Goal: Information Seeking & Learning: Learn about a topic

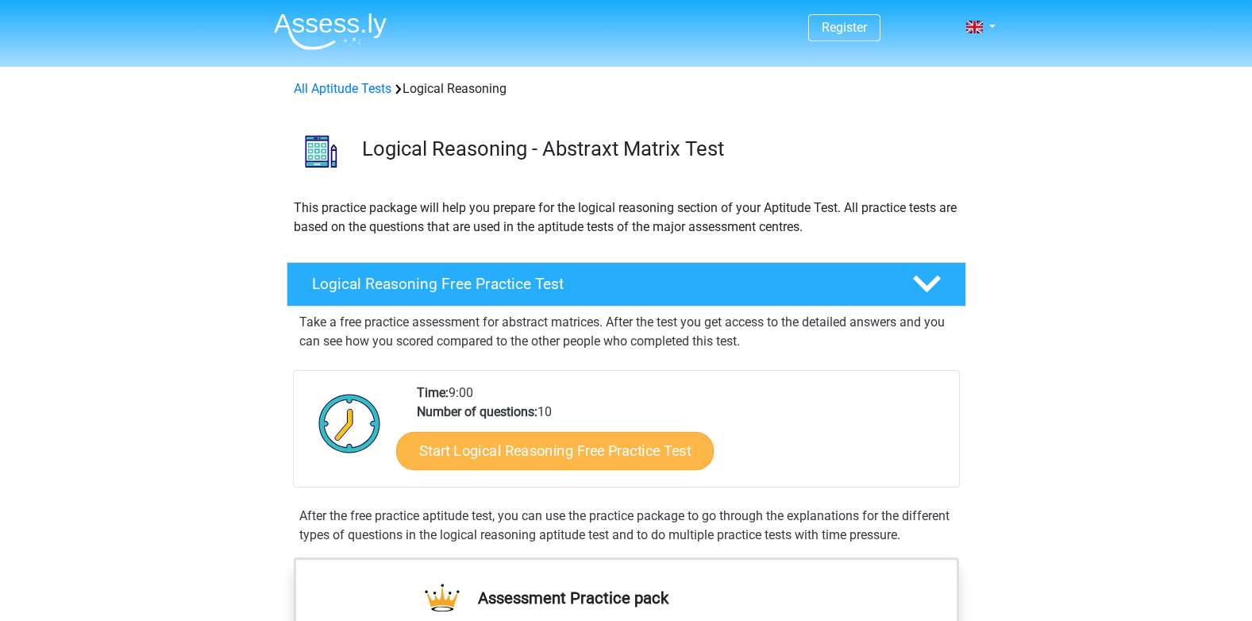
scroll to position [207, 0]
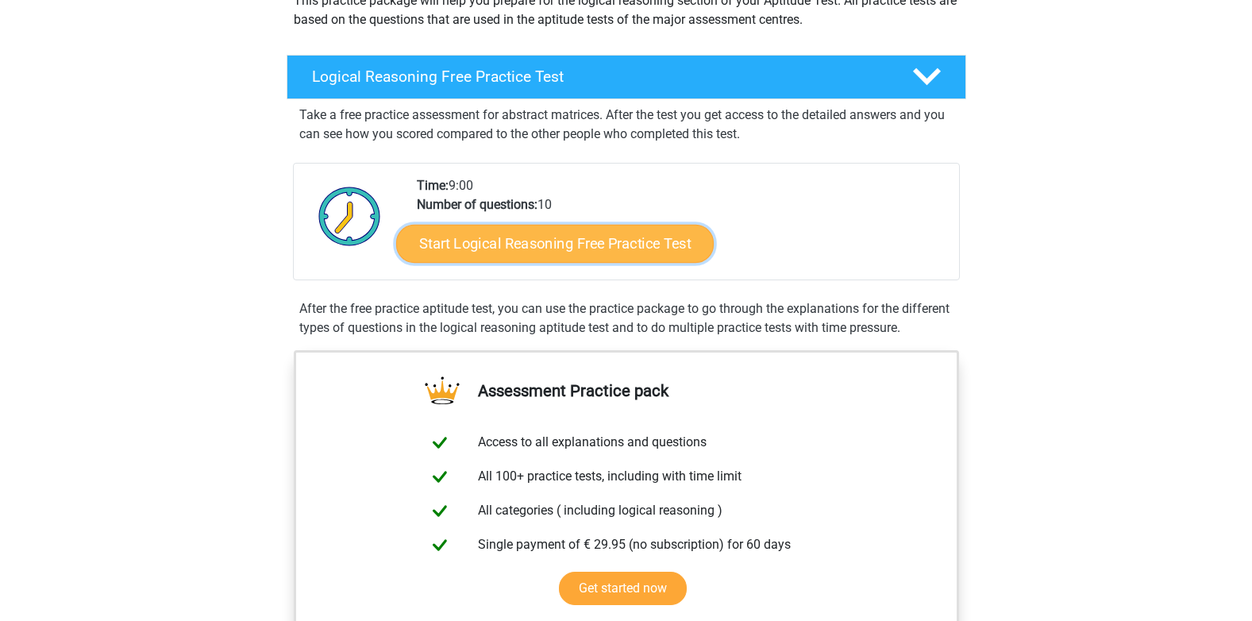
click at [622, 249] on link "Start Logical Reasoning Free Practice Test" at bounding box center [555, 243] width 318 height 38
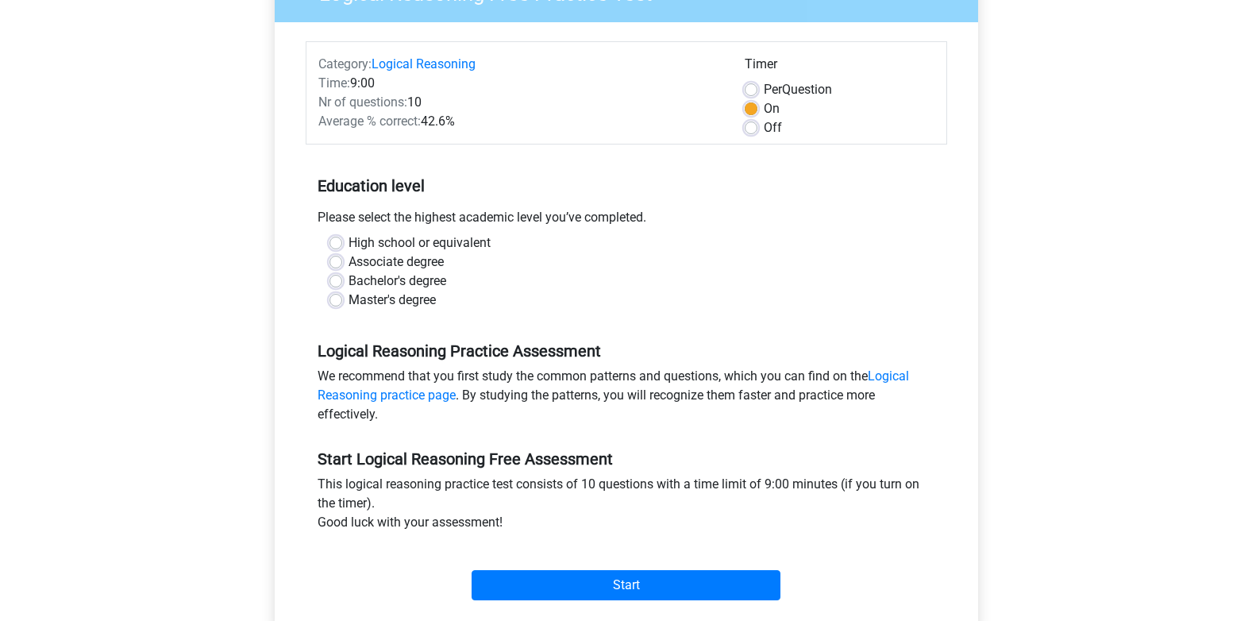
scroll to position [163, 0]
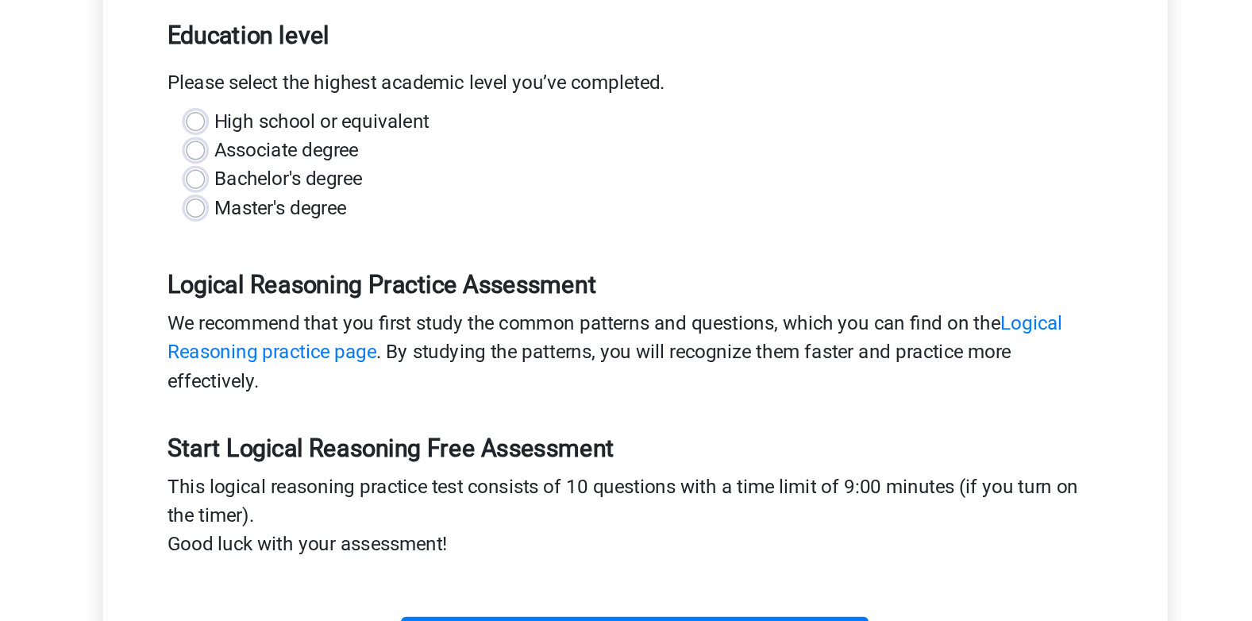
click at [401, 282] on label "Bachelor's degree" at bounding box center [398, 283] width 98 height 19
click at [342, 282] on input "Bachelor's degree" at bounding box center [336, 282] width 13 height 16
radio input "true"
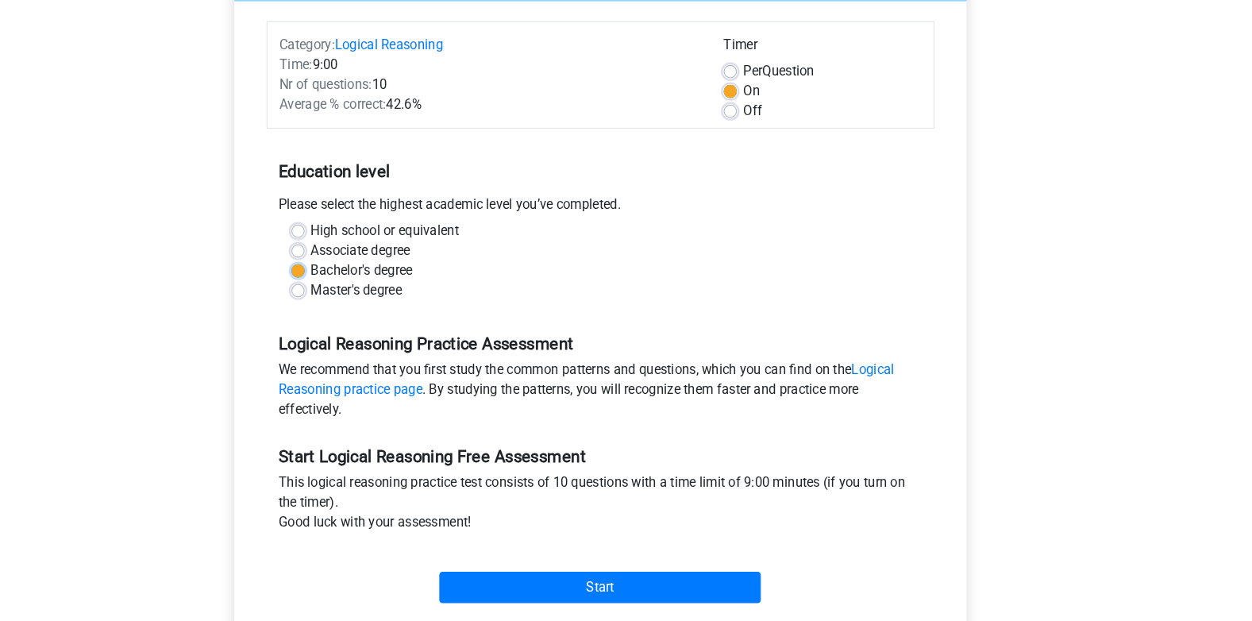
scroll to position [174, 0]
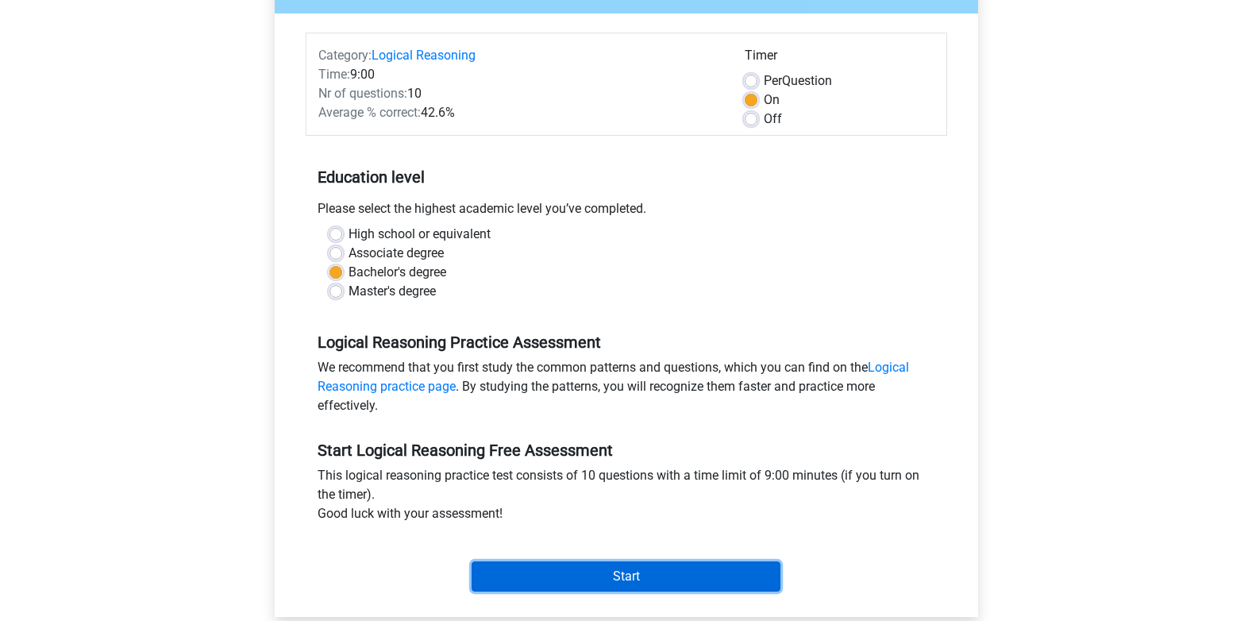
click at [561, 569] on input "Start" at bounding box center [626, 576] width 309 height 30
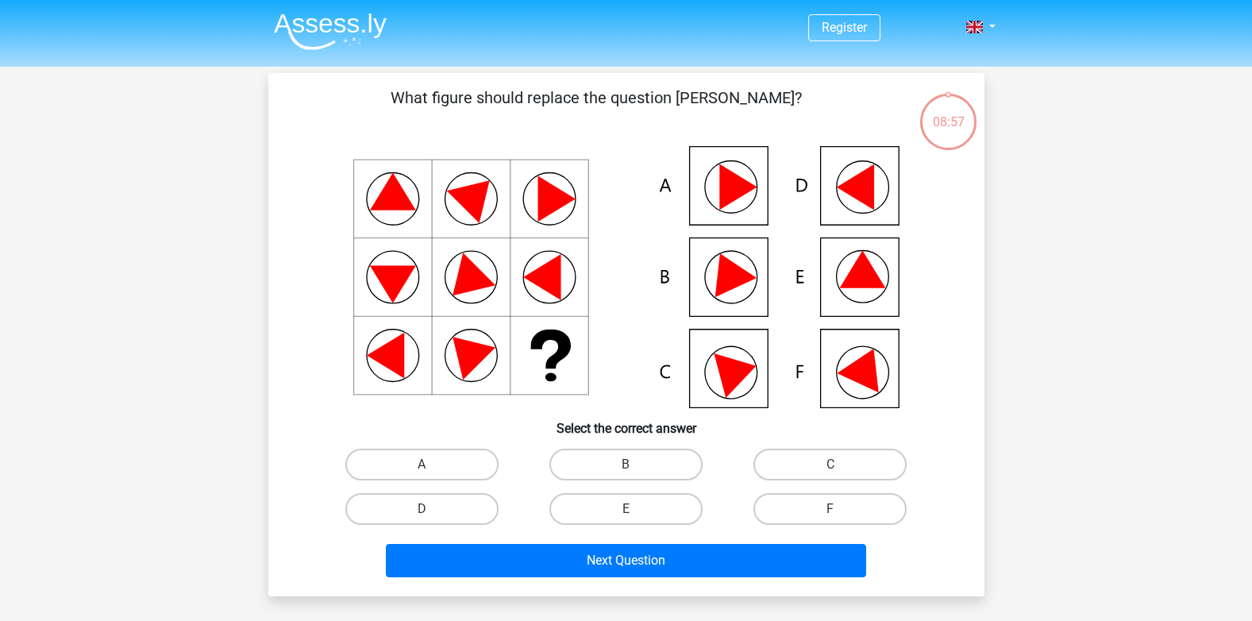
click at [1147, 240] on div "Register Nederlands English" at bounding box center [626, 527] width 1252 height 1054
click at [852, 196] on icon at bounding box center [854, 187] width 37 height 46
click at [465, 518] on label "D" at bounding box center [421, 509] width 153 height 32
click at [432, 518] on input "D" at bounding box center [427, 514] width 10 height 10
radio input "true"
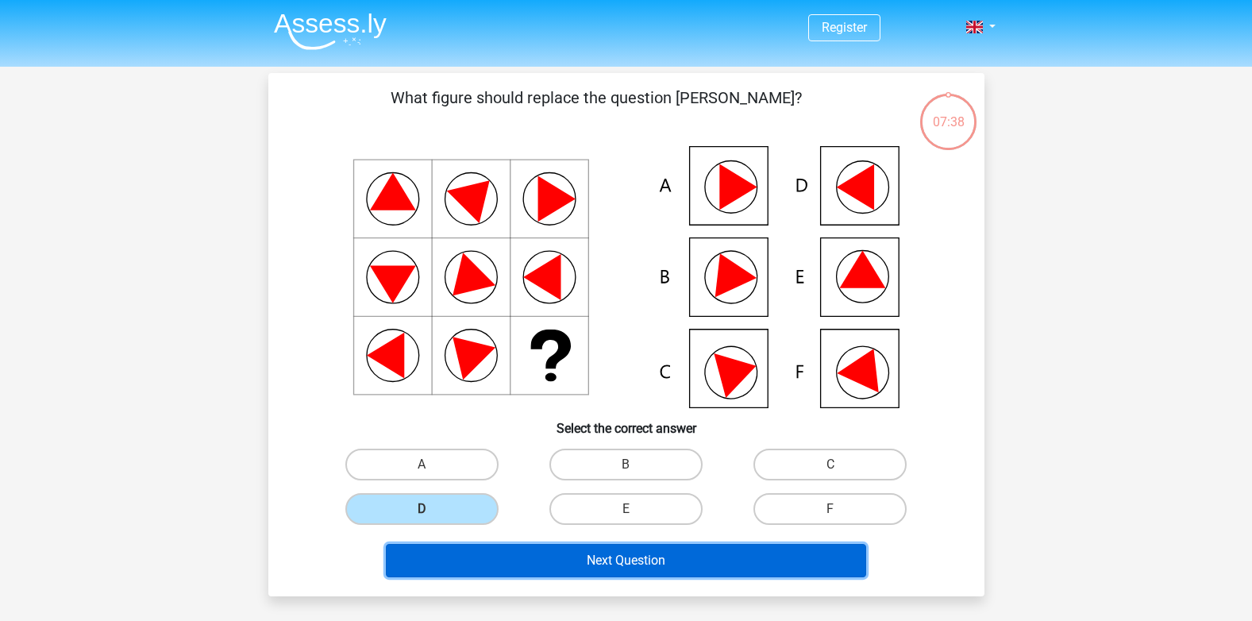
click at [488, 557] on button "Next Question" at bounding box center [626, 560] width 480 height 33
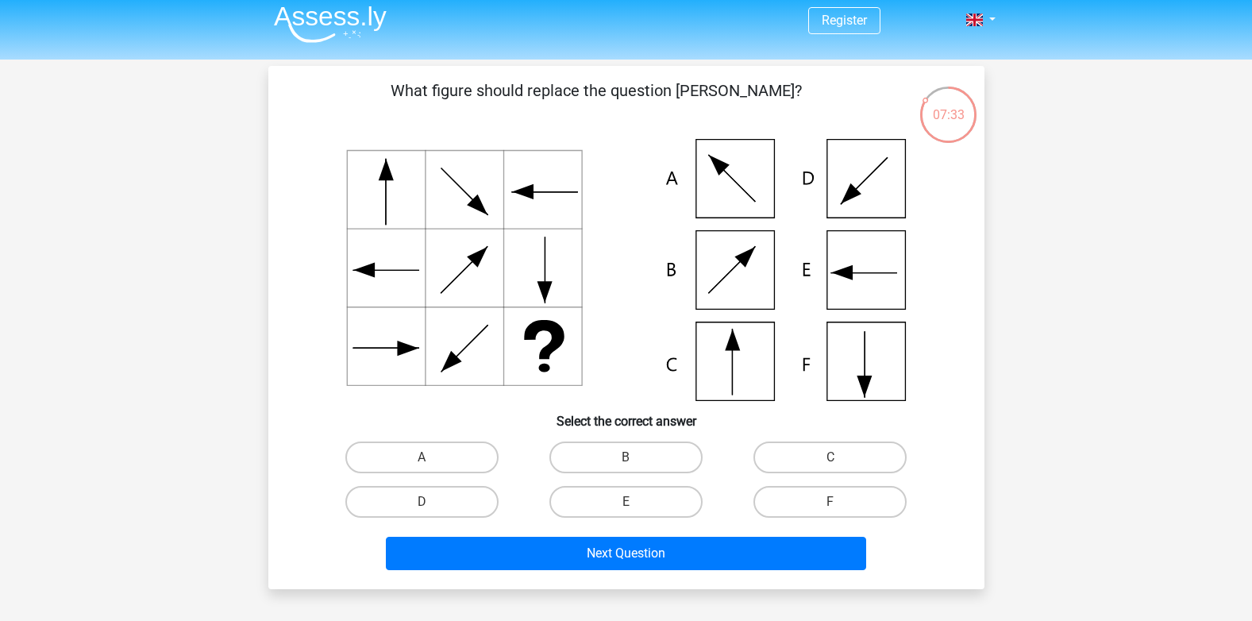
scroll to position [5, 0]
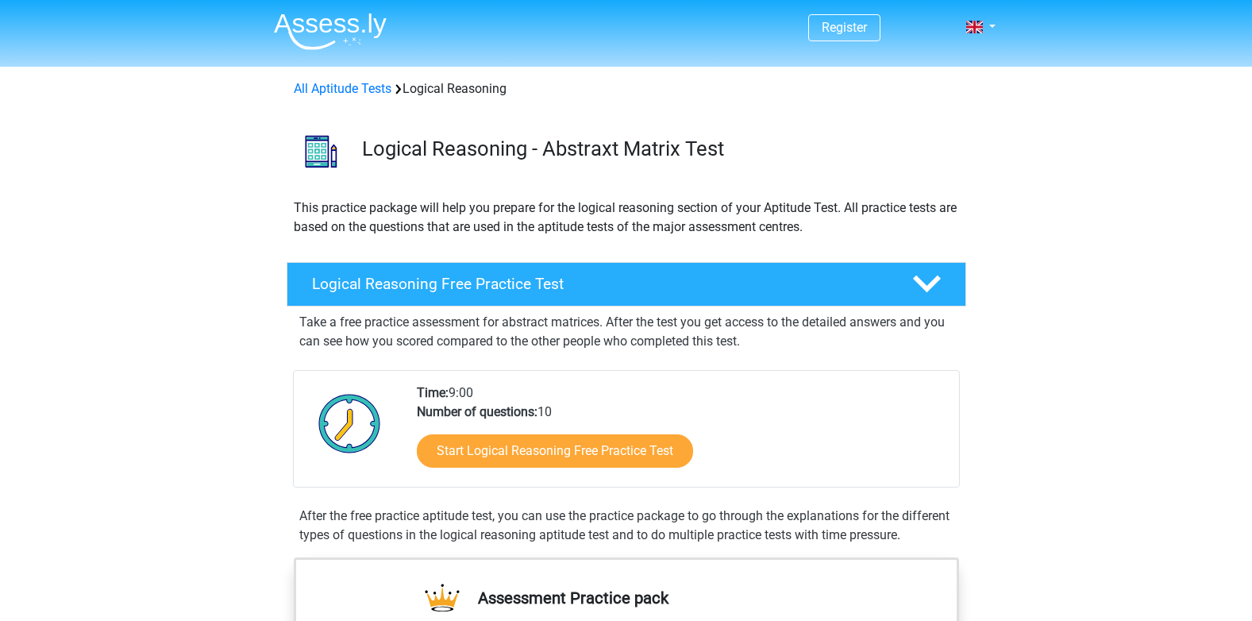
scroll to position [207, 0]
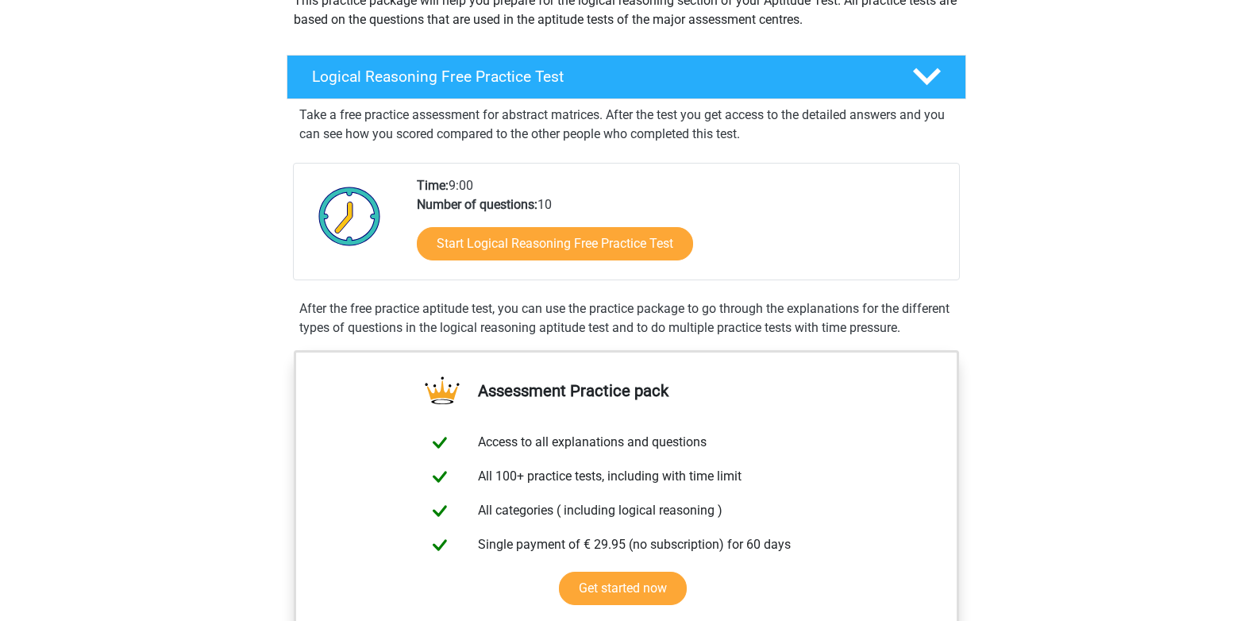
click at [390, 256] on div at bounding box center [350, 227] width 110 height 103
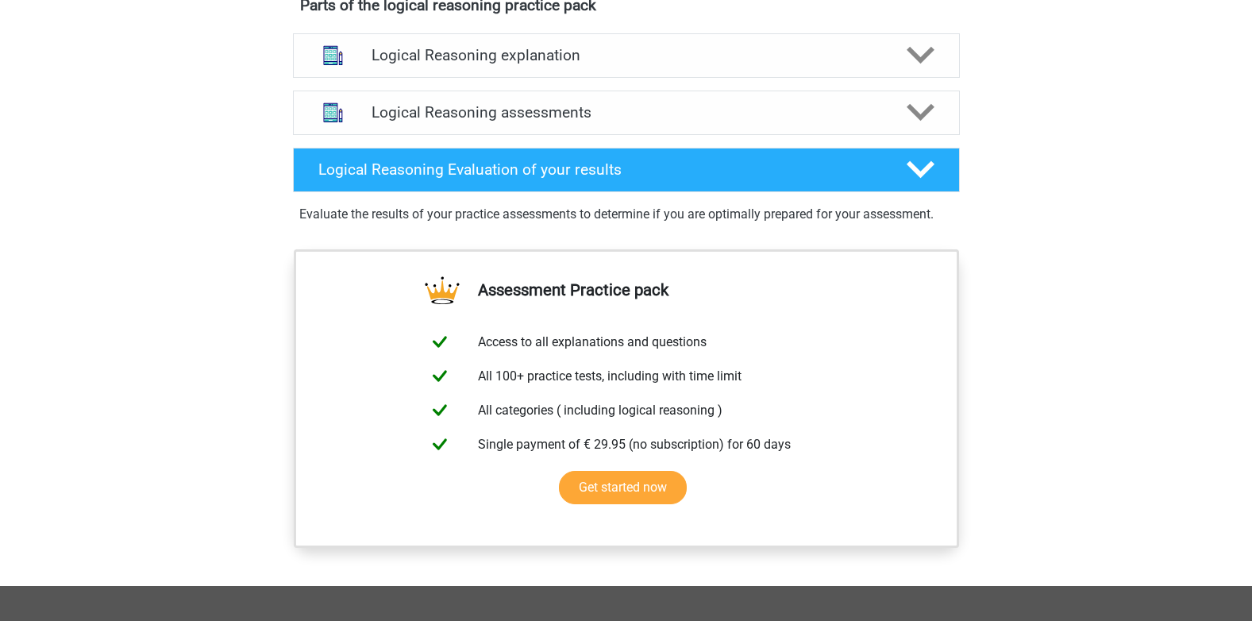
scroll to position [1048, 0]
